Goal: Entertainment & Leisure: Consume media (video, audio)

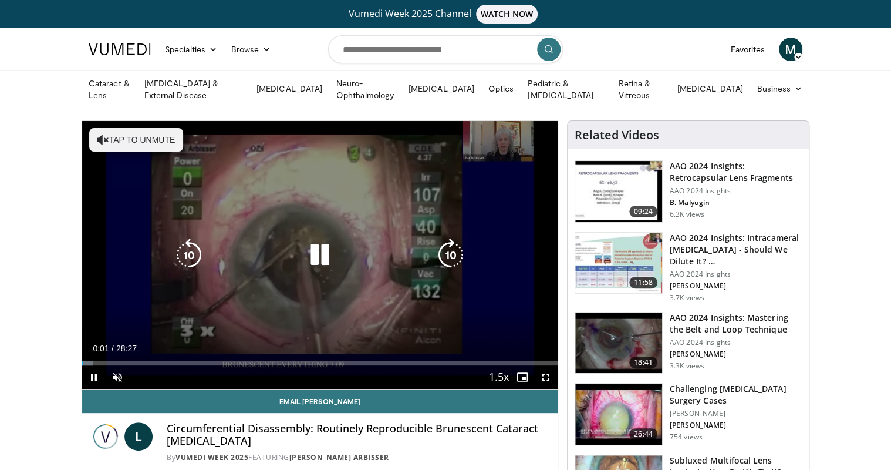
click at [124, 135] on button "Tap to unmute" at bounding box center [136, 139] width 94 height 23
click at [454, 248] on icon "Video Player" at bounding box center [450, 254] width 33 height 33
click at [446, 248] on icon "Video Player" at bounding box center [450, 254] width 33 height 33
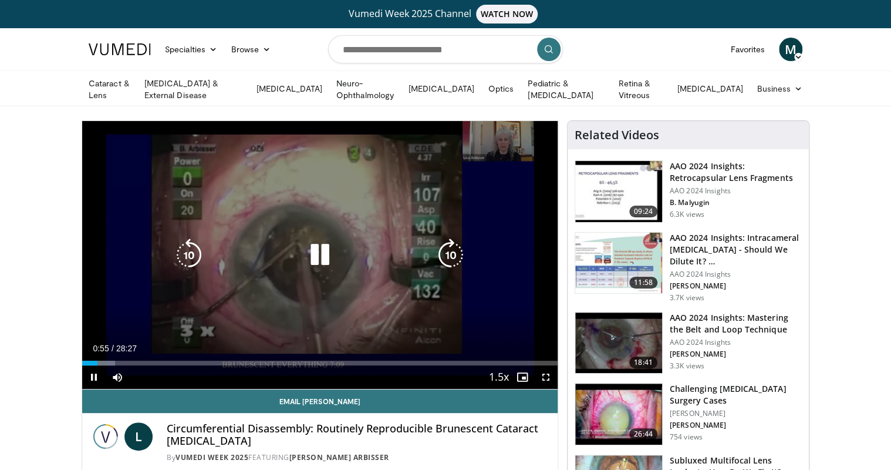
click at [457, 251] on icon "Video Player" at bounding box center [450, 254] width 33 height 33
click at [449, 251] on icon "Video Player" at bounding box center [450, 254] width 33 height 33
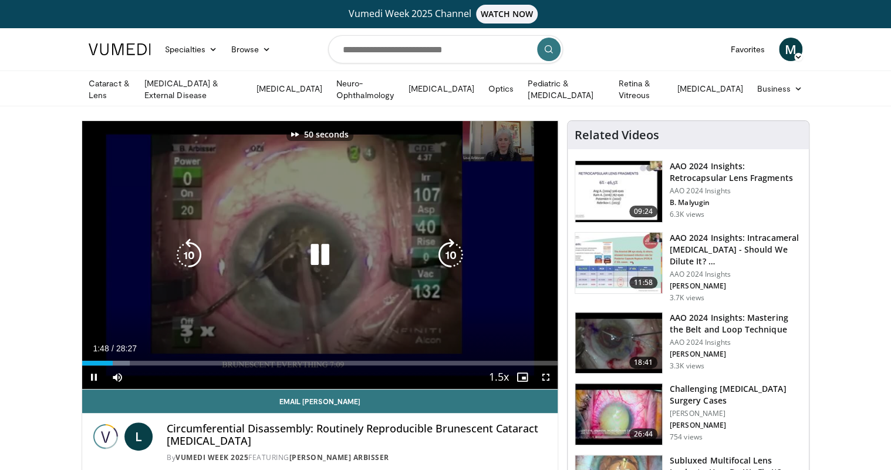
click at [449, 251] on icon "Video Player" at bounding box center [450, 254] width 33 height 33
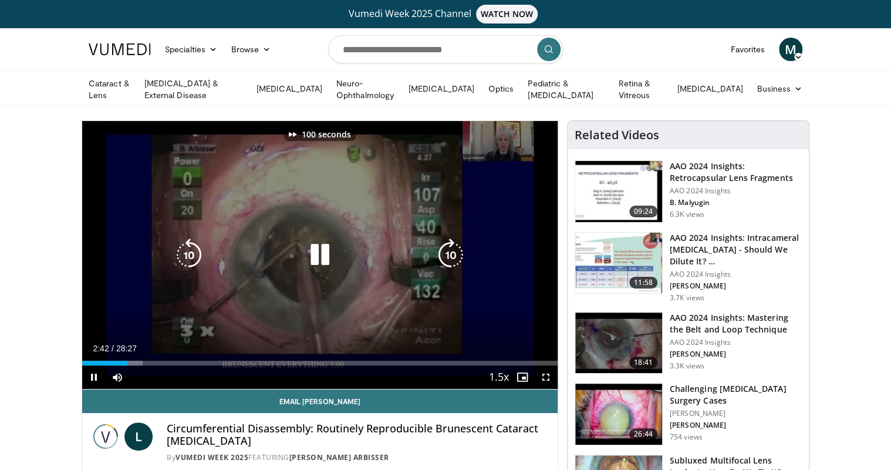
click at [449, 251] on icon "Video Player" at bounding box center [450, 254] width 33 height 33
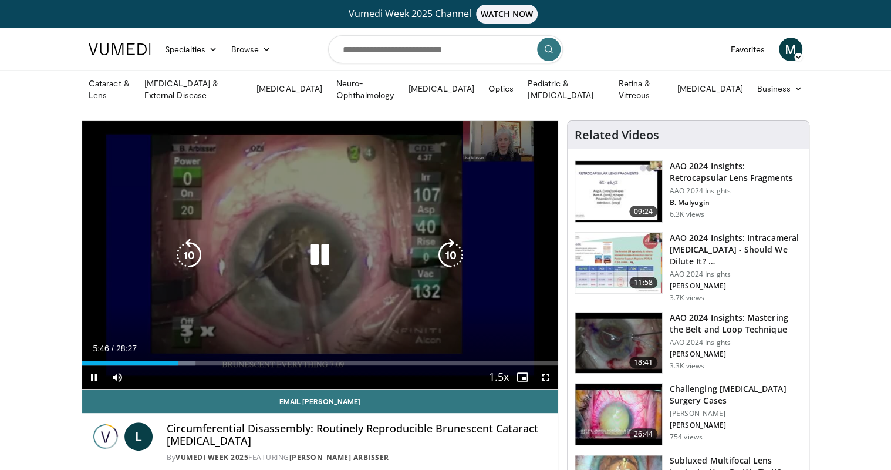
click at [458, 255] on icon "Video Player" at bounding box center [450, 254] width 33 height 33
click at [457, 254] on icon "Video Player" at bounding box center [450, 254] width 33 height 33
click at [448, 254] on icon "Video Player" at bounding box center [450, 254] width 33 height 33
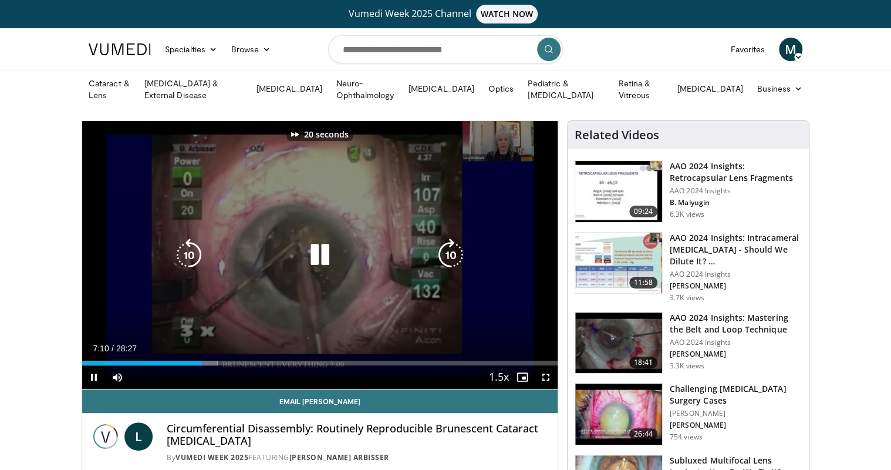
click at [448, 254] on icon "Video Player" at bounding box center [450, 254] width 33 height 33
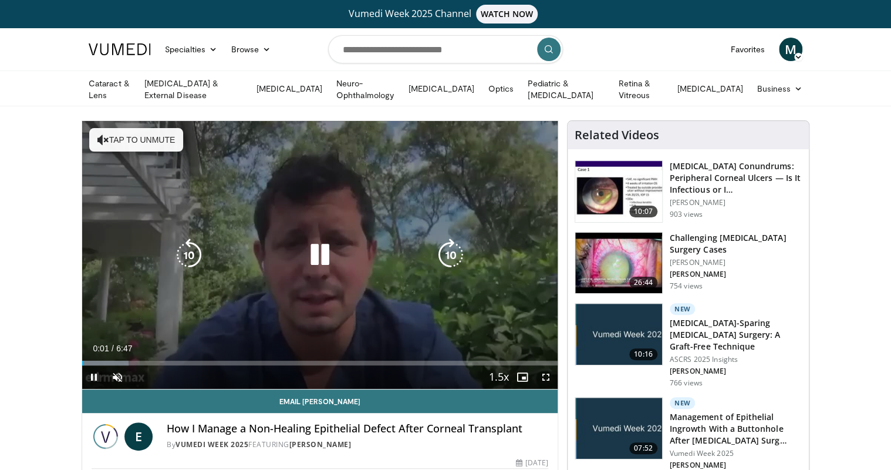
click at [141, 141] on button "Tap to unmute" at bounding box center [136, 139] width 94 height 23
click at [441, 250] on icon "Video Player" at bounding box center [450, 254] width 33 height 33
click at [445, 250] on icon "Video Player" at bounding box center [450, 254] width 33 height 33
click at [444, 245] on icon "Video Player" at bounding box center [450, 254] width 33 height 33
click at [451, 256] on icon "Video Player" at bounding box center [450, 254] width 33 height 33
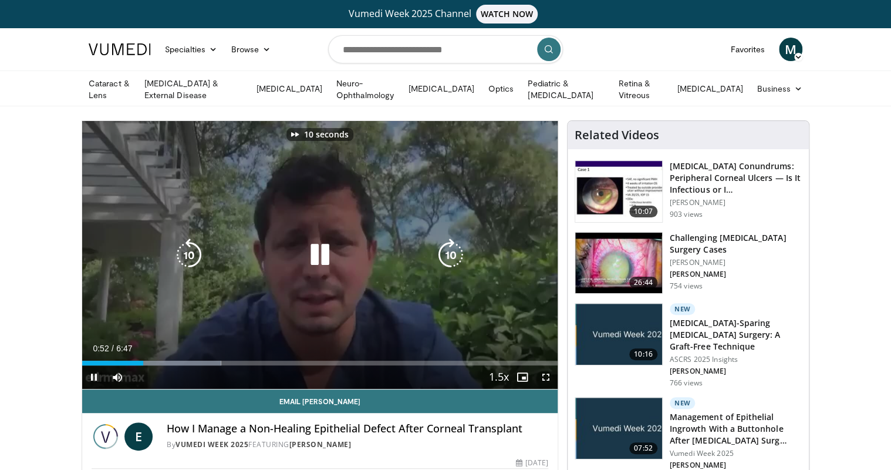
click at [451, 256] on icon "Video Player" at bounding box center [450, 254] width 33 height 33
click at [451, 255] on icon "Video Player" at bounding box center [450, 254] width 33 height 33
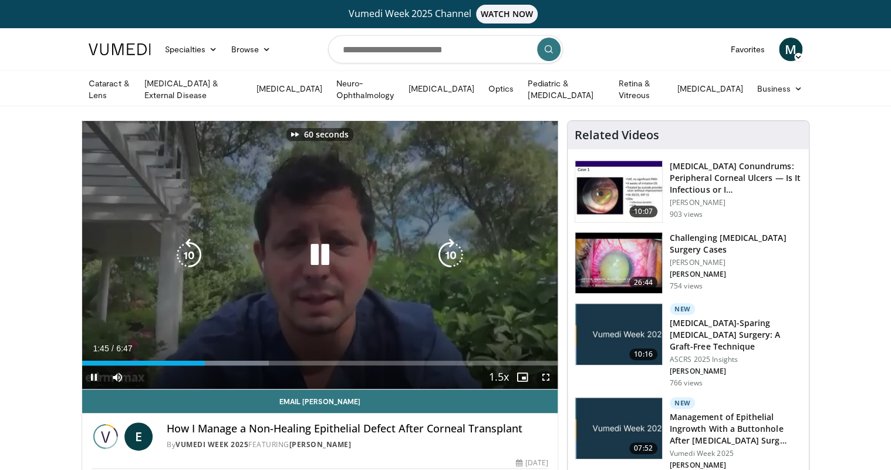
click at [451, 255] on icon "Video Player" at bounding box center [450, 254] width 33 height 33
click at [448, 249] on icon "Video Player" at bounding box center [450, 254] width 33 height 33
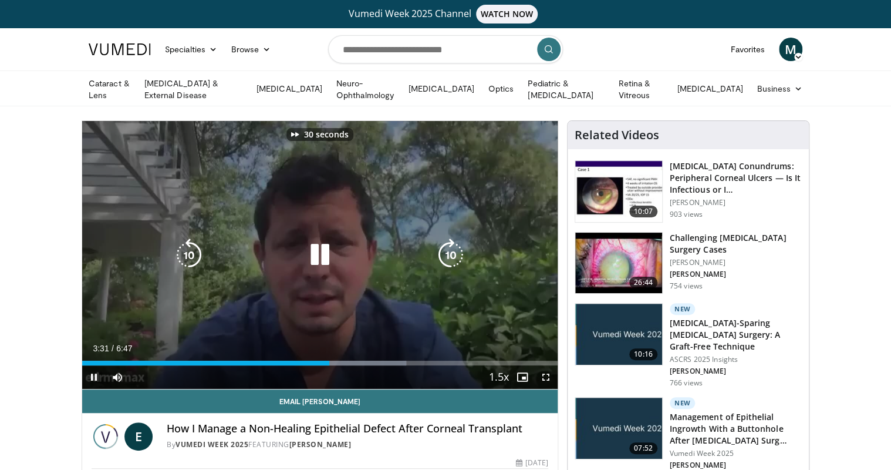
click at [448, 249] on icon "Video Player" at bounding box center [450, 254] width 33 height 33
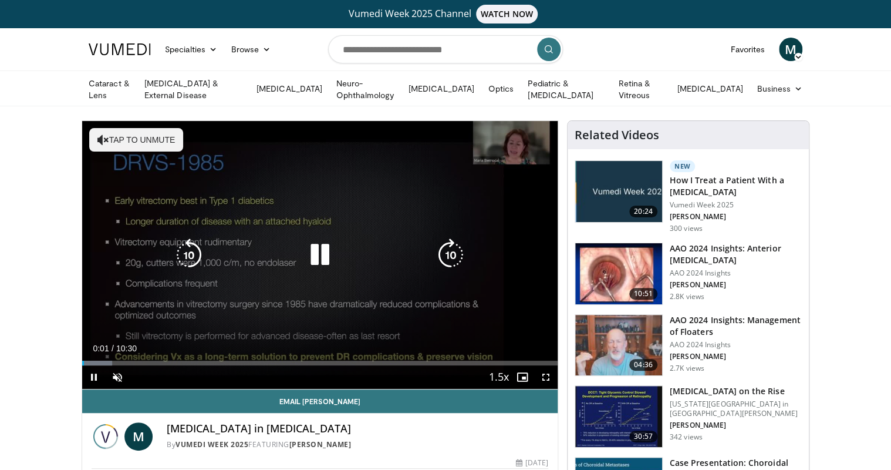
click at [128, 133] on button "Tap to unmute" at bounding box center [136, 139] width 94 height 23
click at [448, 251] on icon "Video Player" at bounding box center [450, 254] width 33 height 33
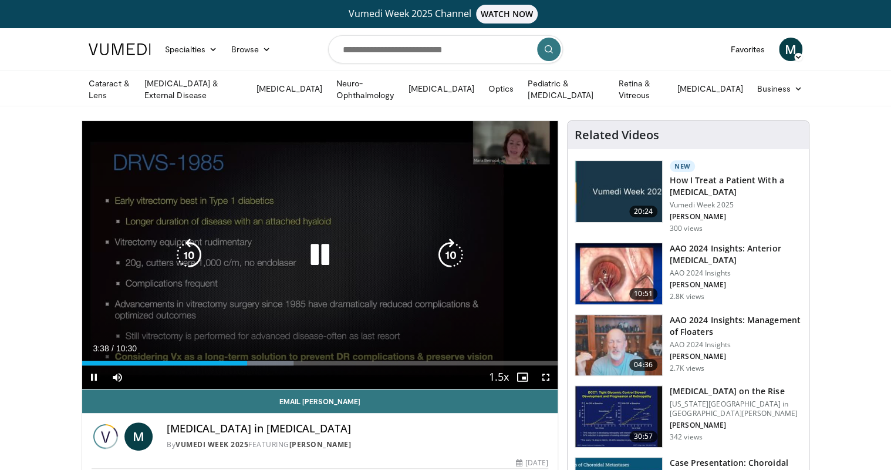
click at [452, 253] on icon "Video Player" at bounding box center [450, 254] width 33 height 33
click at [451, 253] on icon "Video Player" at bounding box center [450, 254] width 33 height 33
click at [450, 247] on icon "Video Player" at bounding box center [450, 254] width 33 height 33
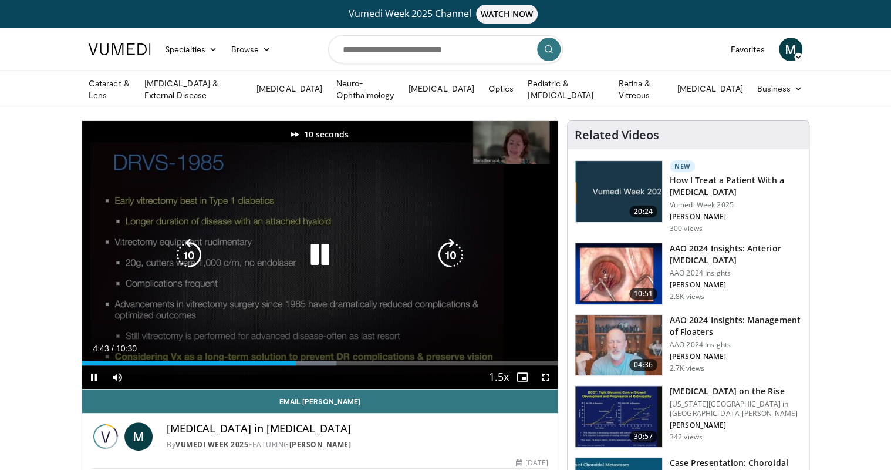
click at [450, 247] on icon "Video Player" at bounding box center [450, 254] width 33 height 33
click at [441, 245] on icon "Video Player" at bounding box center [450, 254] width 33 height 33
click at [455, 249] on icon "Video Player" at bounding box center [450, 254] width 33 height 33
click at [450, 249] on icon "Video Player" at bounding box center [450, 254] width 33 height 33
